Goal: Task Accomplishment & Management: Use online tool/utility

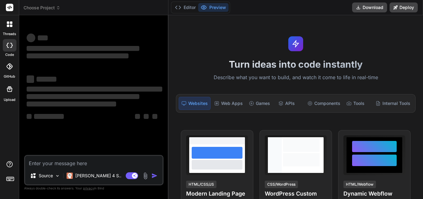
type textarea "x"
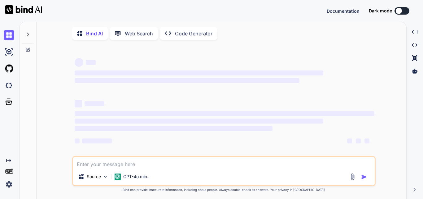
click at [96, 165] on textarea at bounding box center [224, 161] width 302 height 11
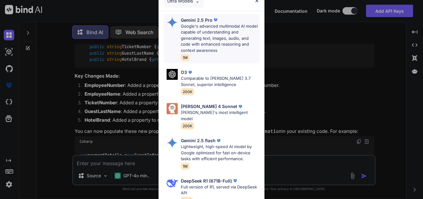
scroll to position [649, 0]
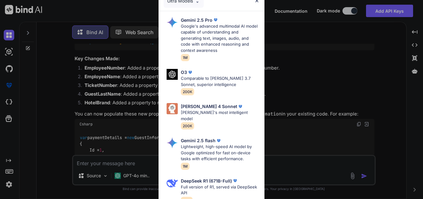
type textarea "x"
click at [256, 0] on img at bounding box center [256, 0] width 5 height 5
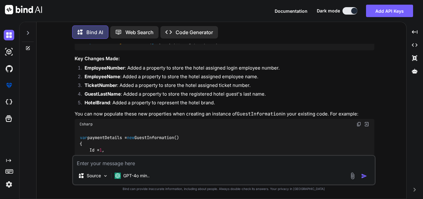
click at [117, 163] on textarea at bounding box center [224, 161] width 302 height 11
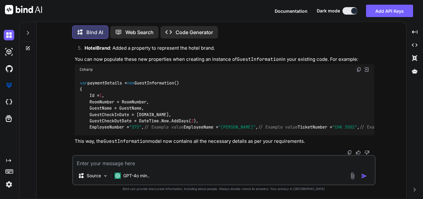
scroll to position [917, 0]
type textarea "M"
type textarea "x"
type textarea "Mo"
type textarea "x"
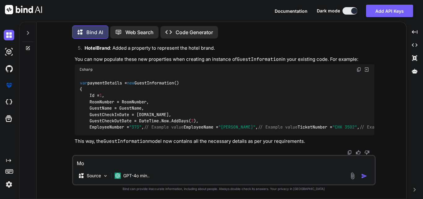
type textarea "Mod"
type textarea "x"
type textarea "Modi"
type textarea "x"
type textarea "Modif"
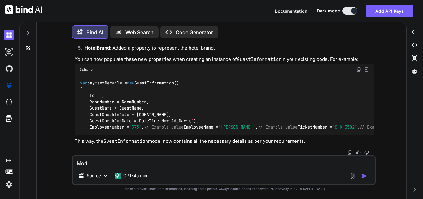
type textarea "x"
type textarea "Modify"
type textarea "x"
type textarea "Modify"
type textarea "x"
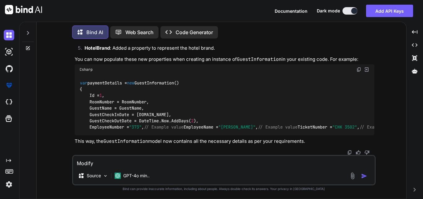
type textarea "Modify t"
type textarea "x"
type textarea "Modify th"
type textarea "x"
type textarea "Modify the"
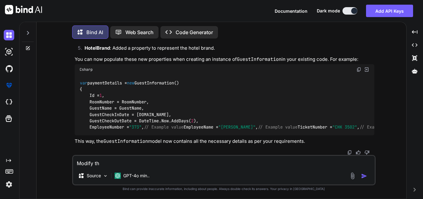
type textarea "x"
type textarea "Modify the"
type textarea "x"
type textarea "Modify the c"
type textarea "x"
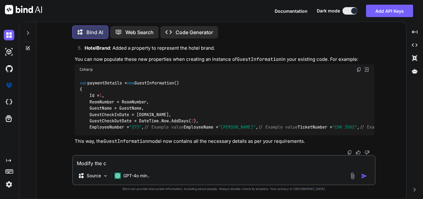
type textarea "Modify the co"
type textarea "x"
type textarea "Modify the cod"
type textarea "x"
type textarea "Modify the code"
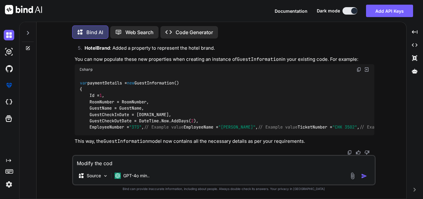
type textarea "x"
type textarea "Modify the code"
type textarea "x"
type textarea "Modify the code t"
type textarea "x"
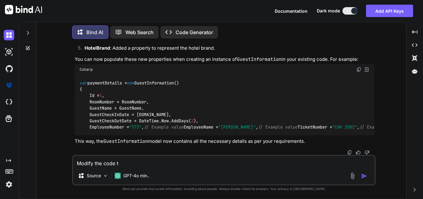
type textarea "Modify the code to"
type textarea "x"
type textarea "Modify the code to"
type textarea "x"
type textarea "Modify the code to a"
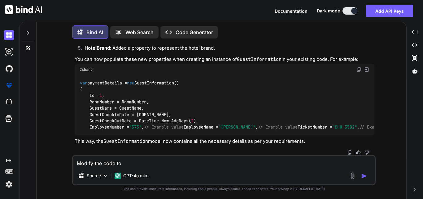
type textarea "x"
type textarea "Modify the code to ad"
type textarea "x"
type textarea "Modify the code to add"
type textarea "x"
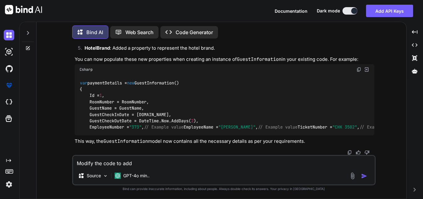
type textarea "Modify the code to add"
type textarea "x"
type textarea "Modify the code to add a"
type textarea "x"
type textarea "Modify the code to add ap"
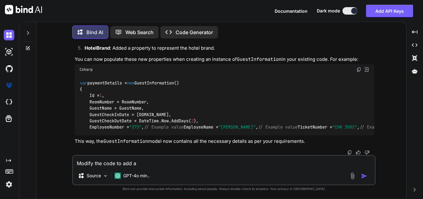
type textarea "x"
type textarea "Modify the code to add app"
type textarea "x"
type textarea "Modify the code to add appr"
type textarea "x"
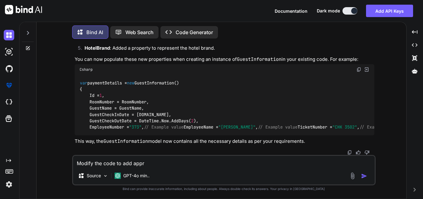
type textarea "Modify the code to add appro"
type textarea "x"
type textarea "Modify the code to add approp"
type textarea "x"
type textarea "Modify the code to add appropa"
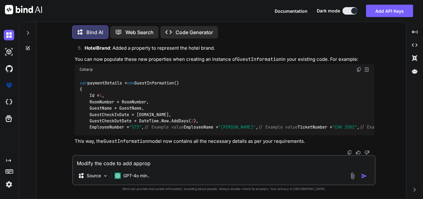
type textarea "x"
type textarea "Modify the code to add appropat"
type textarea "x"
type textarea "Modify the code to add appropate"
type textarea "x"
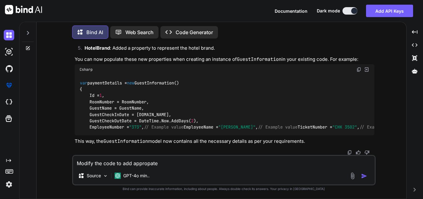
type textarea "Modify the code to add appropate"
type textarea "x"
type textarea "Modify the code to add appropate l"
type textarea "x"
type textarea "Modify the code to add appropate lo"
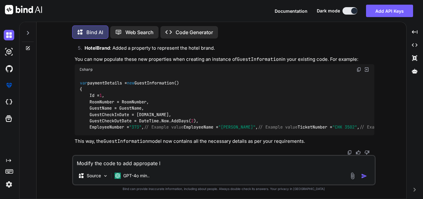
type textarea "x"
type textarea "Modify the code to add appropate log"
type textarea "x"
type textarea "Modify the code to add appropate log"
type textarea "x"
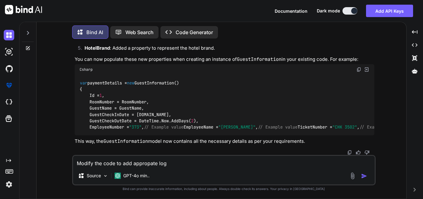
type textarea "Modify the code to add appropate log d"
type textarea "x"
type textarea "Modify the code to add appropate log da"
type textarea "x"
type textarea "Modify the code to add appropate log dat"
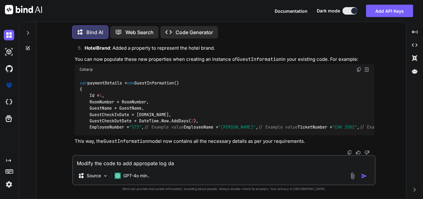
type textarea "x"
type textarea "Modify the code to add appropate log data"
type textarea "x"
type textarea "Modify the code to add appropate log data"
type textarea "x"
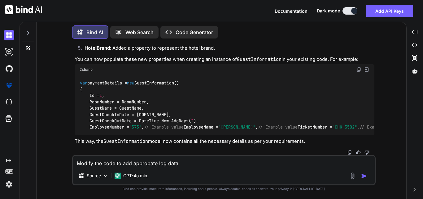
type textarea "Modify the code to add appropate log data s"
type textarea "x"
type textarea "Modify the code to add appropate log data so"
type textarea "x"
type textarea "Modify the code to add appropate log data so"
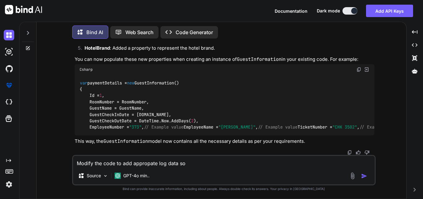
type textarea "x"
type textarea "Modify the code to add appropate log data so t"
type textarea "x"
type textarea "Modify the code to add appropate log data so th"
type textarea "x"
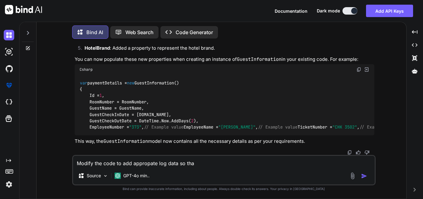
type textarea "Modify the code to add appropate log data so thas"
type textarea "x"
type textarea "Modify the code to add appropate log data so thast"
type textarea "x"
type textarea "Modify the code to add appropate log data so thas"
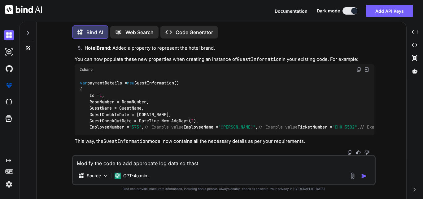
type textarea "x"
type textarea "Modify the code to add appropate log data so tha"
type textarea "x"
type textarea "Modify the code to add appropate log data so that"
type textarea "x"
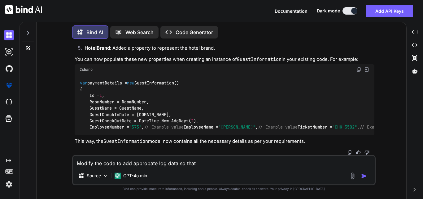
type textarea "Modify the code to add appropate log data so that"
type textarea "x"
type textarea "Modify the code to add appropate log data so that I"
type textarea "x"
type textarea "Modify the code to add appropate log data so that I"
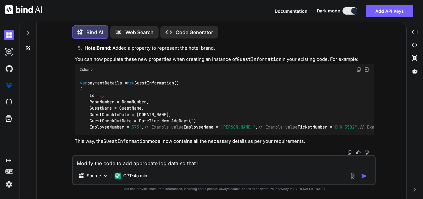
type textarea "x"
type textarea "Modify the code to add appropate log data so that I c"
type textarea "x"
type textarea "Modify the code to add appropate log data so that I ca"
type textarea "x"
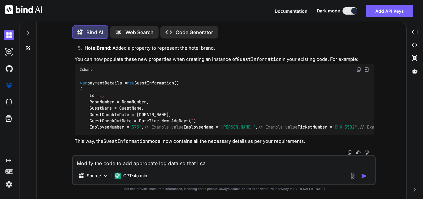
type textarea "Modify the code to add appropate log data so that I can"
type textarea "x"
type textarea "Modify the code to add appropate log data so that I can"
type textarea "x"
type textarea "Modify the code to add appropate log data so that I can g"
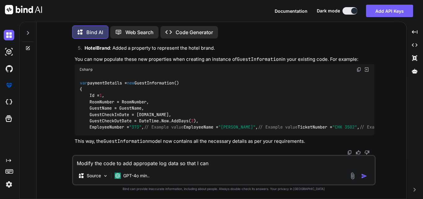
type textarea "x"
type textarea "Modify the code to add appropate log data so that I can ge"
type textarea "x"
type textarea "Modify the code to add appropate log data so that I can get"
type textarea "x"
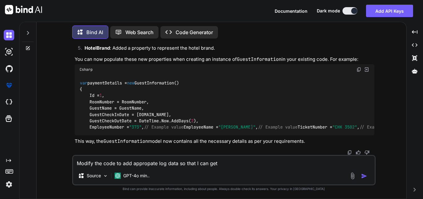
type textarea "Modify the code to add appropate log data so that I can get"
type textarea "x"
type textarea "Modify the code to add appropate log data so that I can get t"
type textarea "x"
type textarea "Modify the code to add appropate log data so that I can get th"
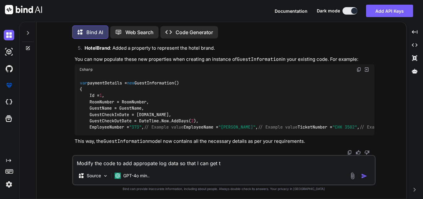
type textarea "x"
type textarea "Modify the code to add appropate log data so that I can get the"
type textarea "x"
type textarea "Modify the code to add appropate log data so that I can get the"
type textarea "x"
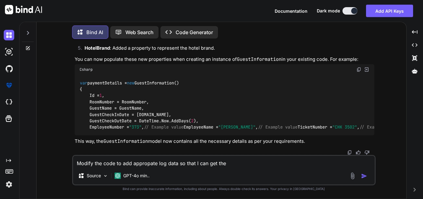
type textarea "Modify the code to add appropate log data so that I can get the l"
type textarea "x"
type textarea "Modify the code to add appropate log data so that I can get the lo"
type textarea "x"
type textarea "Modify the code to add appropate log data so that I can get the log"
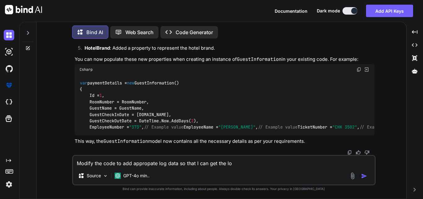
type textarea "x"
type textarea "Modify the code to add appropate log data so that I can get the log"
type textarea "x"
type textarea "Modify the code to add appropate log data so that I can get the log d"
type textarea "x"
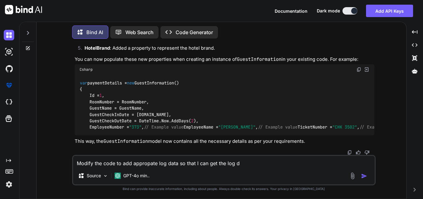
type textarea "Modify the code to add appropate log data so that I can get the log de"
type textarea "x"
type textarea "Modify the code to add appropate log data so that I can get the log det"
type textarea "x"
type textarea "Modify the code to add appropate log data so that I can get the log deta"
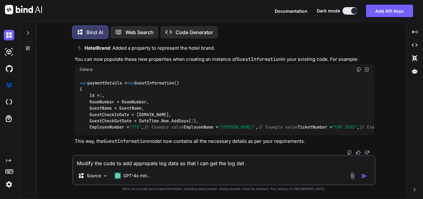
type textarea "x"
type textarea "Modify the code to add appropate log data so that I can get the log detal"
type textarea "x"
type textarea "Modify the code to add appropate log data so that I can get the log deta"
type textarea "x"
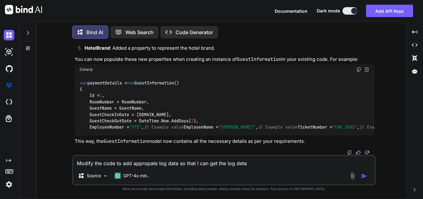
type textarea "Modify the code to add appropate log data so that I can get the log detai"
type textarea "x"
type textarea "Modify the code to add appropate log data so that I can get the log detail"
type textarea "x"
type textarea "Modify the code to add appropate log data so that I can get the log details"
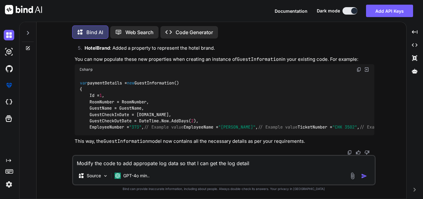
type textarea "x"
type textarea "Modify the code to add appropate log data so that I can get the log details"
type textarea "x"
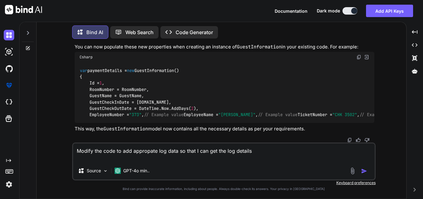
paste textarea "static async Task<string> SendToTcpServerData() { try { using (TcpClient client…"
type textarea "Modify the code to add appropate log data so that I can get the log details sta…"
type textarea "x"
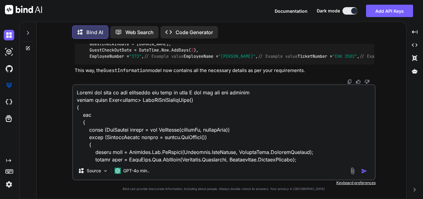
scroll to position [231, 0]
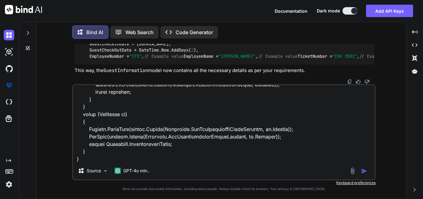
type textarea "Modify the code to add appropate log data so that I can get the log details sta…"
type textarea "x"
paste textarea "private static void LogData(string logEntry) { if (!_loggingEnabled) return; st…"
type textarea "Modify the code to add appropate log data so that I can get the log details sta…"
type textarea "x"
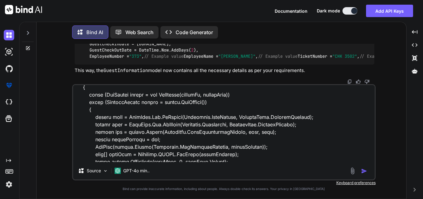
scroll to position [0, 0]
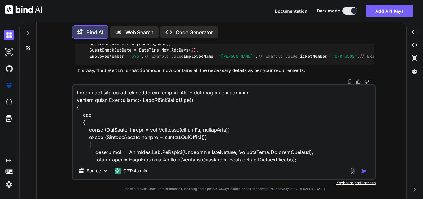
click at [158, 100] on textarea at bounding box center [224, 123] width 302 height 77
click at [104, 91] on textarea at bounding box center [224, 123] width 302 height 77
paste textarea "SendToTcpServerData"
type textarea "Modify the SendToTcpServerDatacode to add appropate log data so that I can get …"
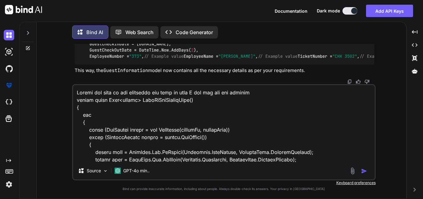
type textarea "x"
type textarea "Modify the SendToTcpServerData code to add appropate log data so that I can get…"
type textarea "x"
click at [203, 93] on textarea at bounding box center [224, 123] width 302 height 77
drag, startPoint x: 203, startPoint y: 93, endPoint x: 200, endPoint y: 91, distance: 3.5
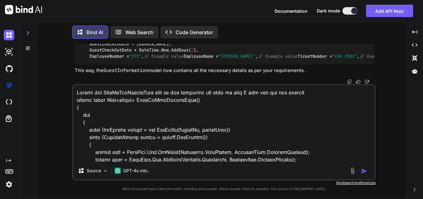
click at [200, 91] on textarea at bounding box center [224, 123] width 302 height 77
click at [210, 93] on textarea at bounding box center [224, 123] width 302 height 77
click at [201, 92] on textarea at bounding box center [224, 123] width 302 height 77
type textarea "Modify the SendToTcpServerData code to add appropate log data so that I can get…"
click at [365, 169] on img "button" at bounding box center [364, 171] width 6 height 6
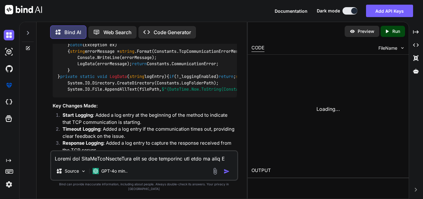
scroll to position [1480, 0]
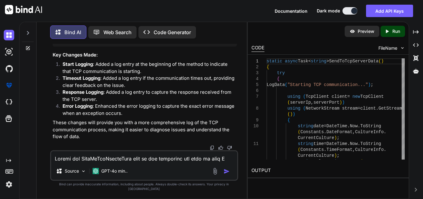
type textarea "x"
click at [416, 35] on div "Created with Pixso." at bounding box center [416, 32] width 9 height 11
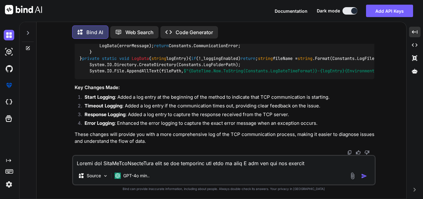
scroll to position [1157, 0]
drag, startPoint x: 120, startPoint y: 113, endPoint x: 231, endPoint y: 112, distance: 110.9
click at [231, 79] on div "static async Task< string > SendToTcpServerData () { try { LogData( "Starting T…" at bounding box center [225, 4] width 300 height 149
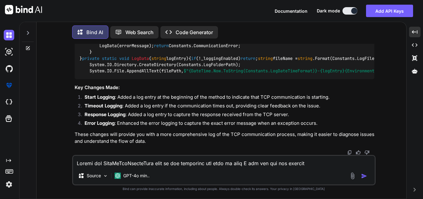
copy code "LogData( "TCP communication timed out." );"
drag, startPoint x: 109, startPoint y: 102, endPoint x: 282, endPoint y: 101, distance: 172.3
click at [282, 79] on div "static async Task< string > SendToTcpServerData () { try { LogData( "Starting T…" at bounding box center [225, 4] width 300 height 149
copy code "LogData( string .Format(Constants.ReceivedDataMessage, response));"
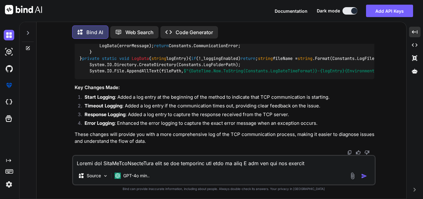
scroll to position [1436, 0]
click at [101, 162] on textarea at bounding box center [224, 161] width 302 height 11
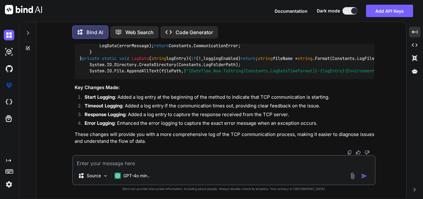
type textarea "M"
type textarea "x"
type textarea "Mo"
type textarea "x"
type textarea "Mod"
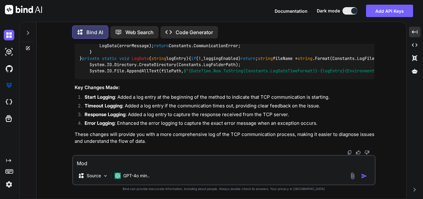
type textarea "x"
type textarea "Modi"
type textarea "x"
type textarea "Modif"
type textarea "x"
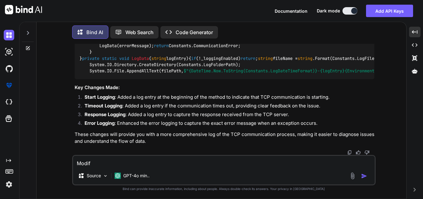
type textarea "Modify"
type textarea "x"
type textarea "Modify"
type textarea "x"
type textarea "Modify t"
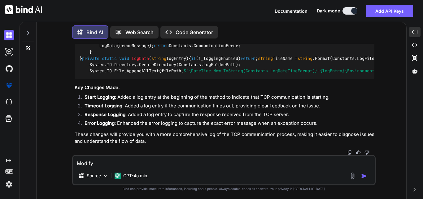
type textarea "x"
type textarea "Modify th"
type textarea "x"
type textarea "Modify the"
type textarea "x"
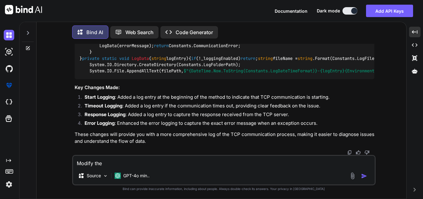
type textarea "Modify the"
type textarea "x"
type textarea "Modify the g"
type textarea "x"
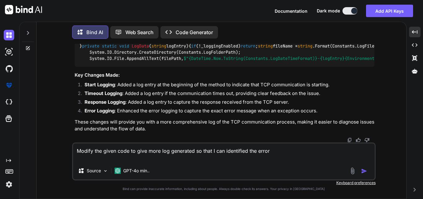
paste textarea "static async Task<string> SendToTcpServer(string roomNumber) { try { using (Tcp…"
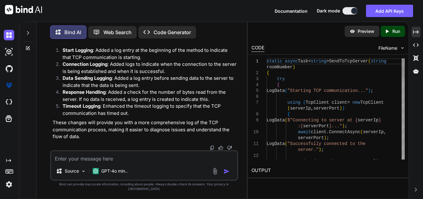
scroll to position [2182, 0]
click at [417, 32] on icon at bounding box center [416, 31] width 6 height 3
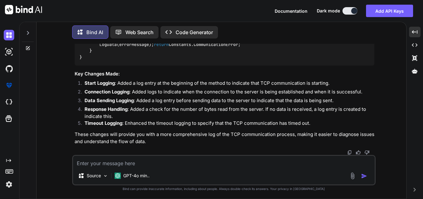
scroll to position [1786, 0]
drag, startPoint x: 99, startPoint y: 101, endPoint x: 222, endPoint y: 101, distance: 122.7
copy code "LogData( "Starting TCP communication..." );"
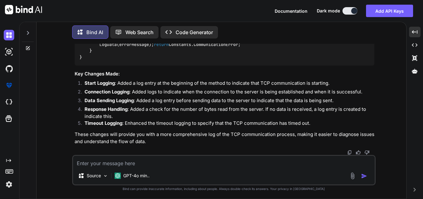
drag, startPoint x: 111, startPoint y: 96, endPoint x: 284, endPoint y: 96, distance: 173.8
copy code "LogData( $"Connecting to server at {serverIp} : {serverPort} ..." );"
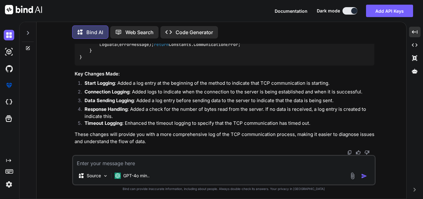
drag, startPoint x: 108, startPoint y: 65, endPoint x: 243, endPoint y: 79, distance: 135.8
copy code "LogData( $"Connecting to server at {serverIp} : {serverPort} ..." ); await clie…"
drag, startPoint x: 118, startPoint y: 59, endPoint x: 230, endPoint y: 59, distance: 111.9
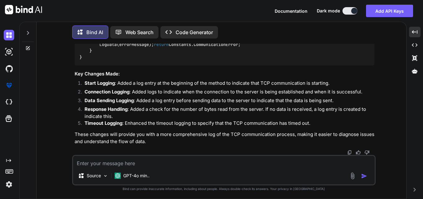
copy code "LogData( "Sending data to server..." );"
drag, startPoint x: 120, startPoint y: 76, endPoint x: 125, endPoint y: 144, distance: 68.3
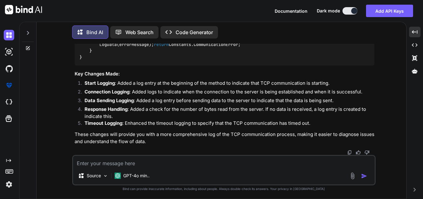
copy code "if (bytesRead > 0 ) { string response = Encoding.ASCII.GetString(buffer, 0 , by…"
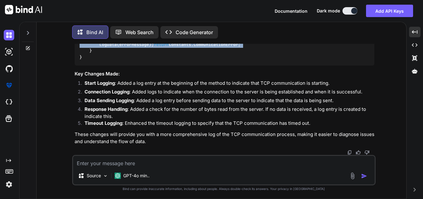
drag, startPoint x: 99, startPoint y: 87, endPoint x: 191, endPoint y: 108, distance: 94.9
copy code "string errorMessage = string .Format(Constants.TcpCommunicationErrorMessage, ex…"
